Goal: Ask a question

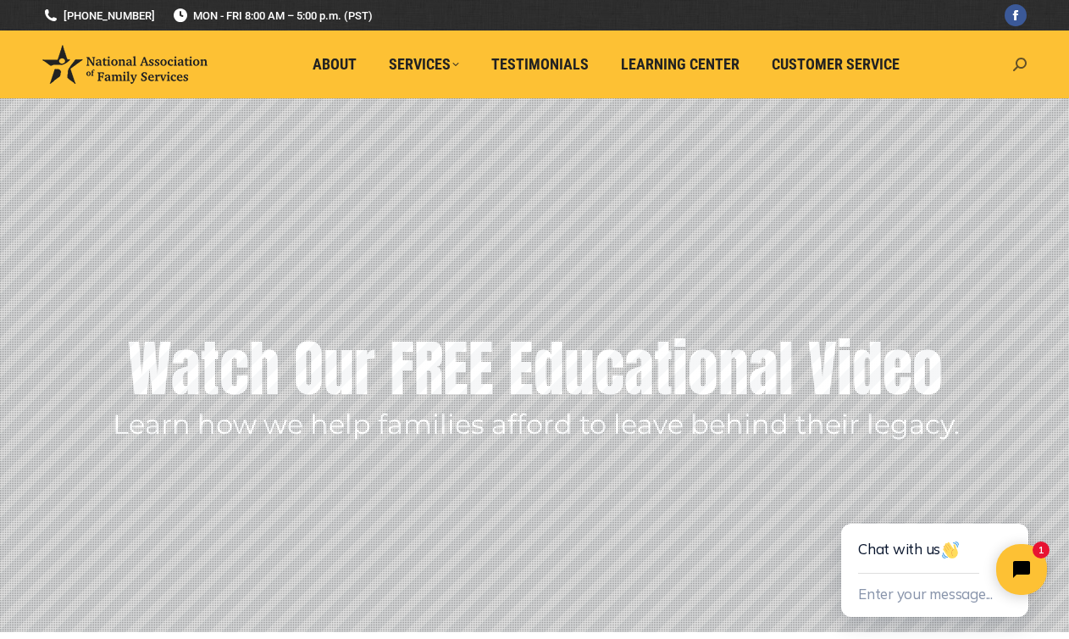
click at [1020, 62] on icon at bounding box center [1020, 65] width 14 height 14
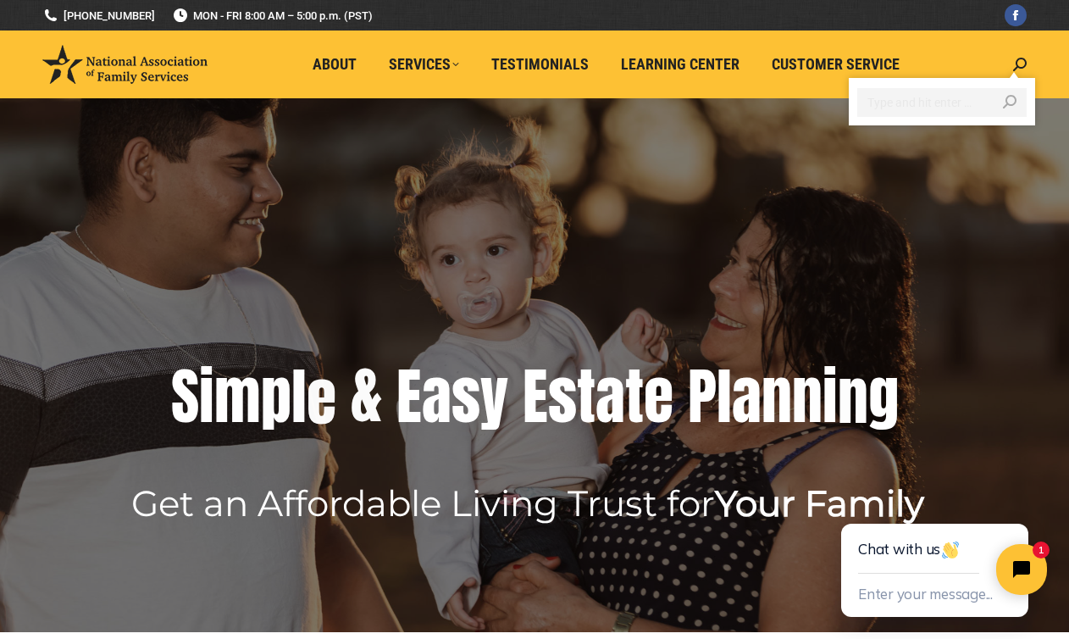
click at [911, 99] on input "Search" at bounding box center [941, 102] width 169 height 29
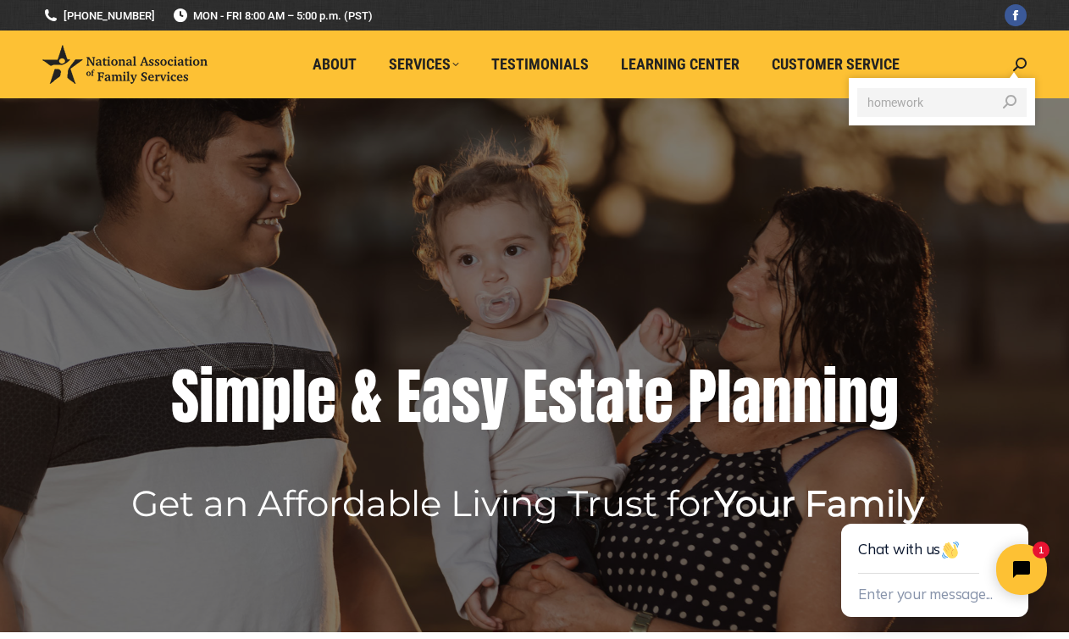
type input "homework"
click input "Go!" at bounding box center [0, 0] width 0 height 0
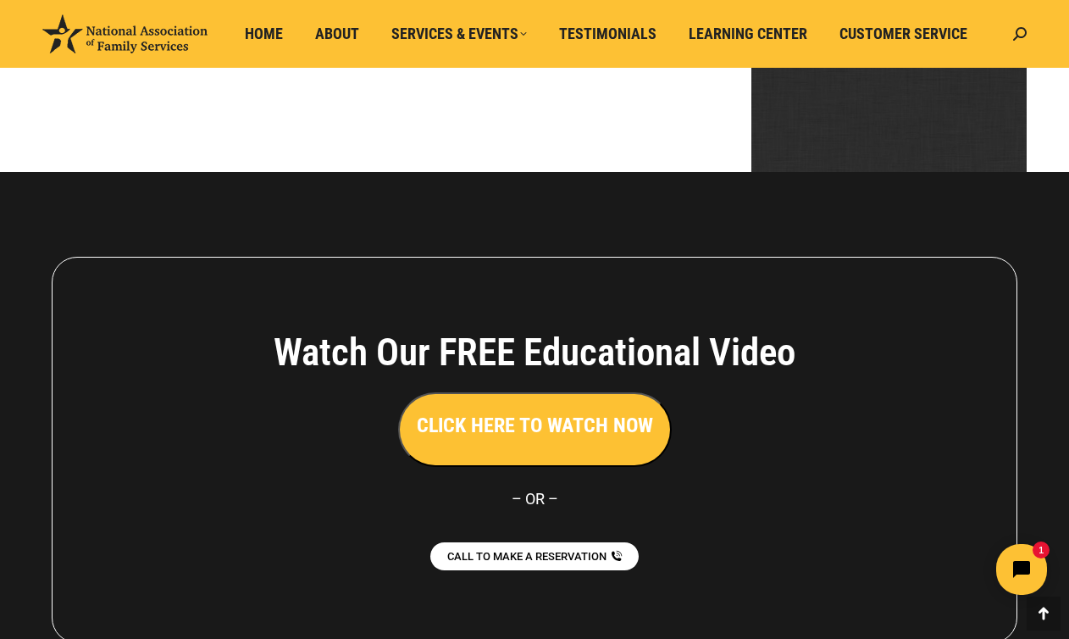
scroll to position [1357, 0]
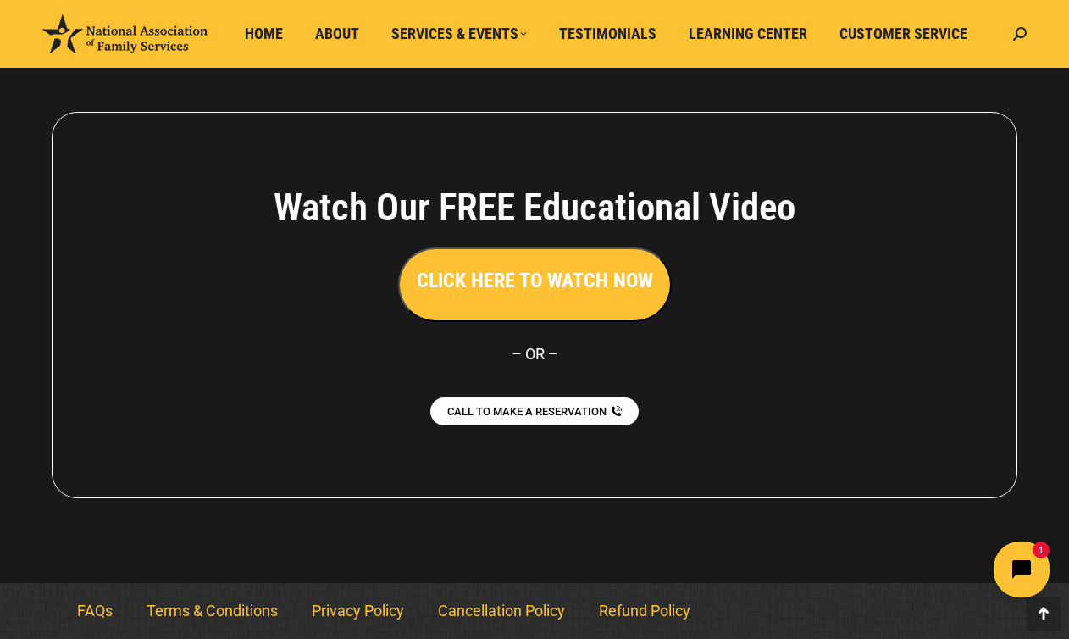
click at [1028, 575] on icon "Open chat widget" at bounding box center [1031, 569] width 26 height 26
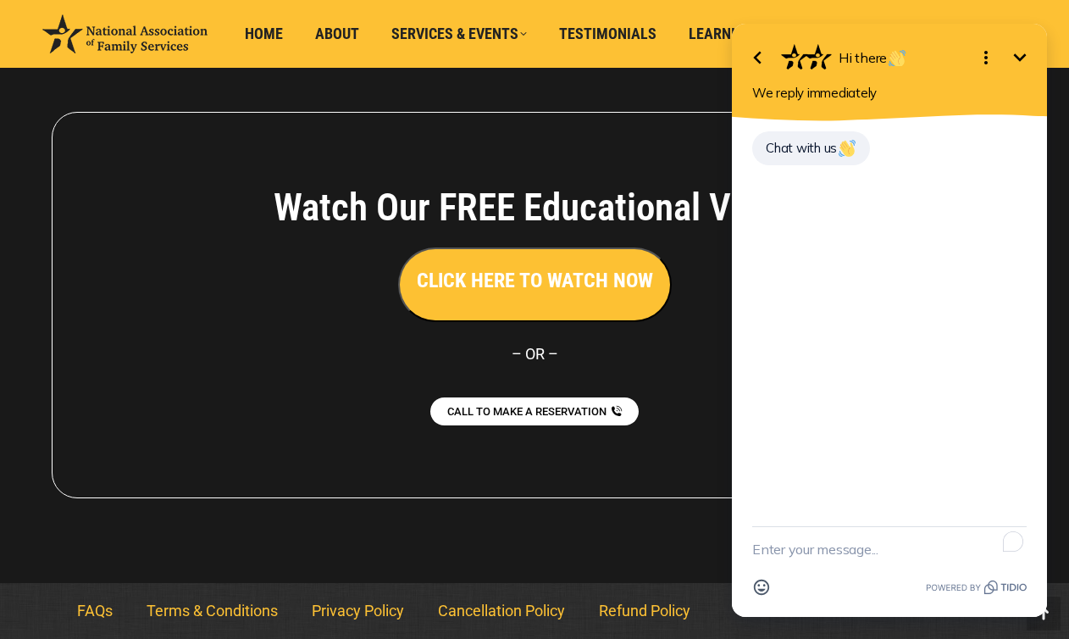
click at [826, 545] on textarea "To enrich screen reader interactions, please activate Accessibility in Grammarl…" at bounding box center [889, 549] width 274 height 44
type textarea "Where is the homework?"
